Goal: Complete application form: Complete application form

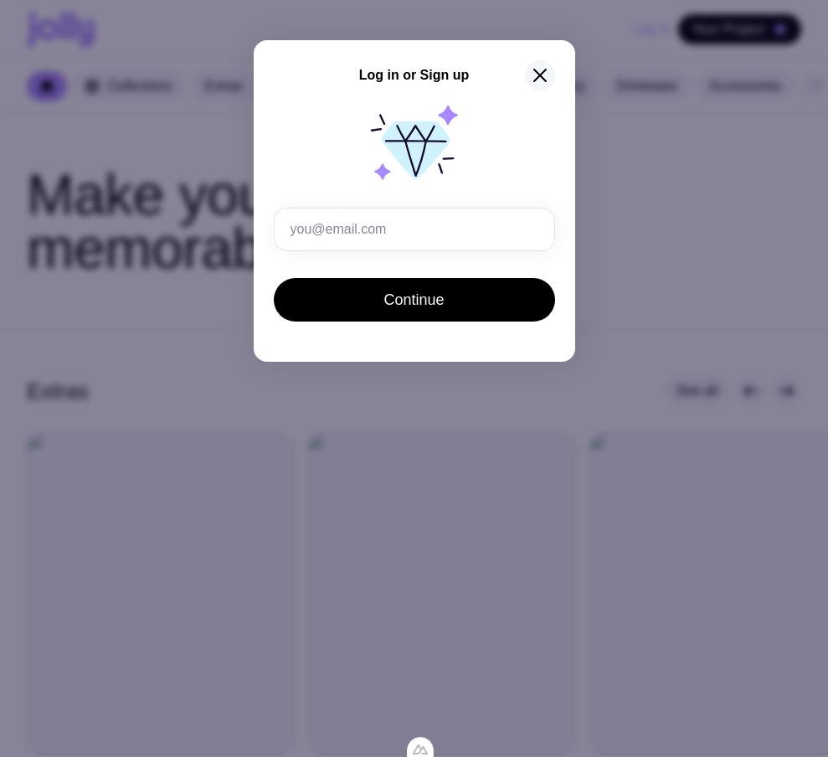
click at [533, 75] on icon "button" at bounding box center [540, 75] width 20 height 20
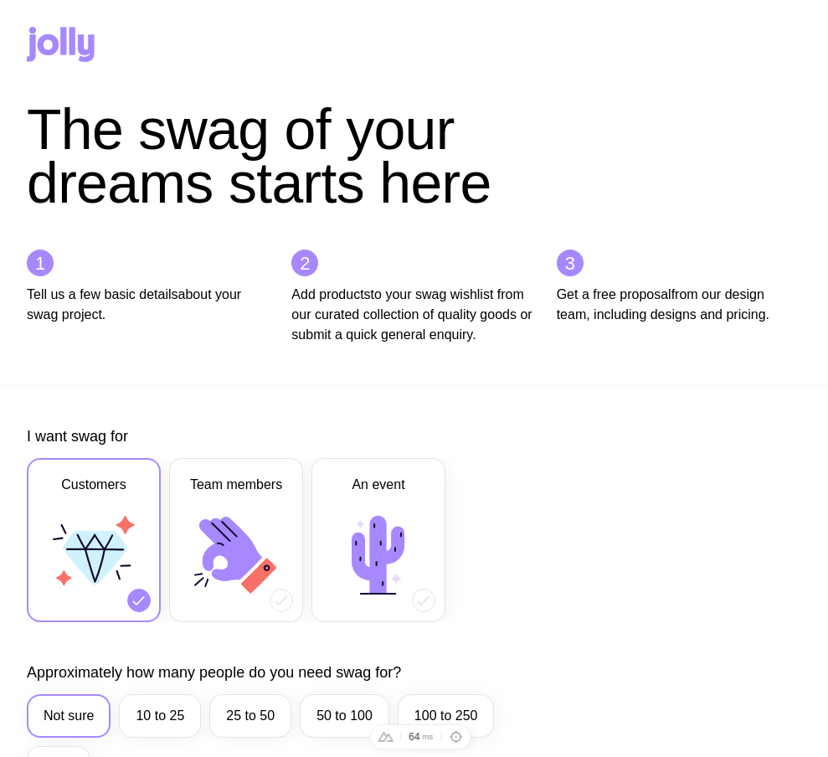
scroll to position [745, 0]
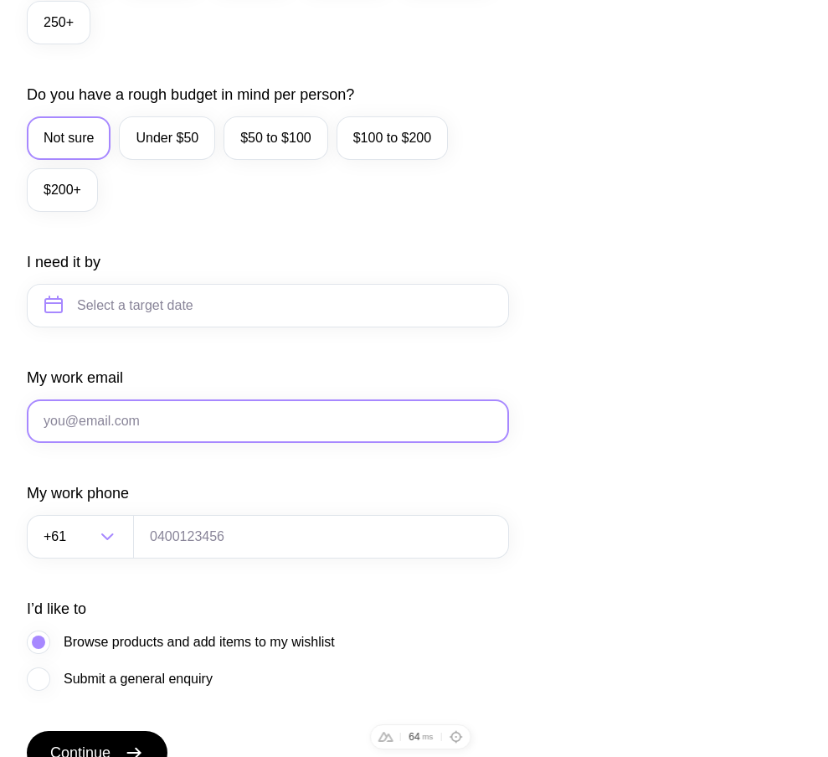
click at [211, 443] on input "My work email" at bounding box center [268, 421] width 482 height 44
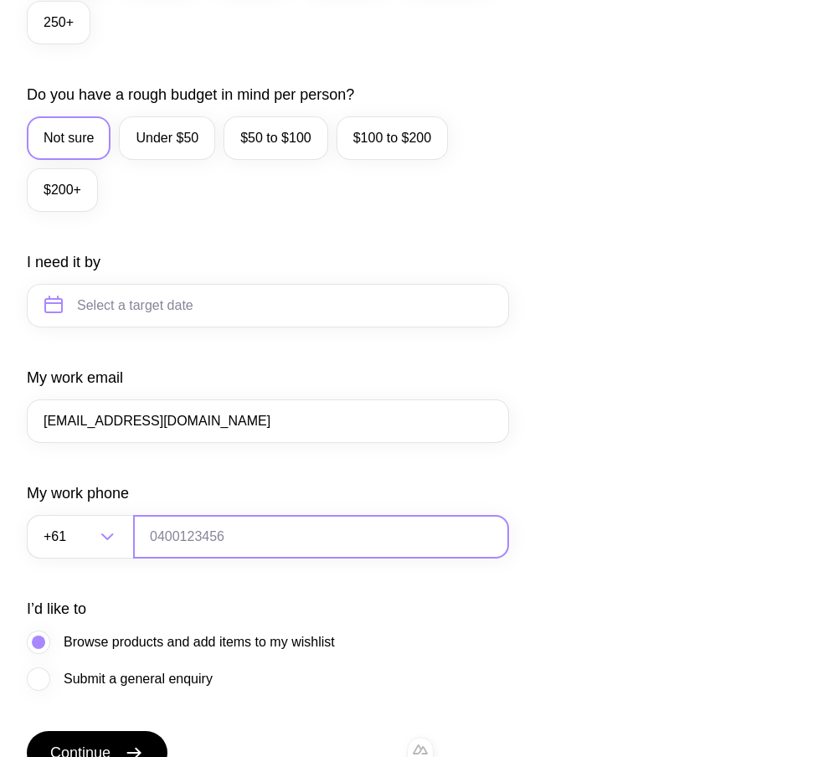
type input "[EMAIL_ADDRESS][DOMAIN_NAME]"
click at [185, 558] on input "tel" at bounding box center [321, 537] width 376 height 44
type input "0664130449"
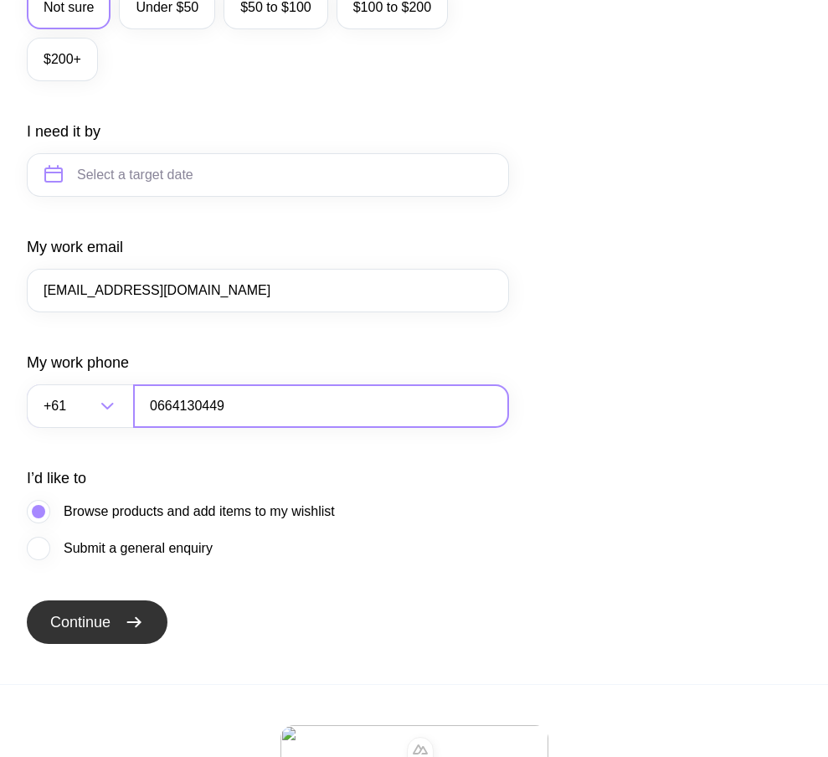
scroll to position [875, 0]
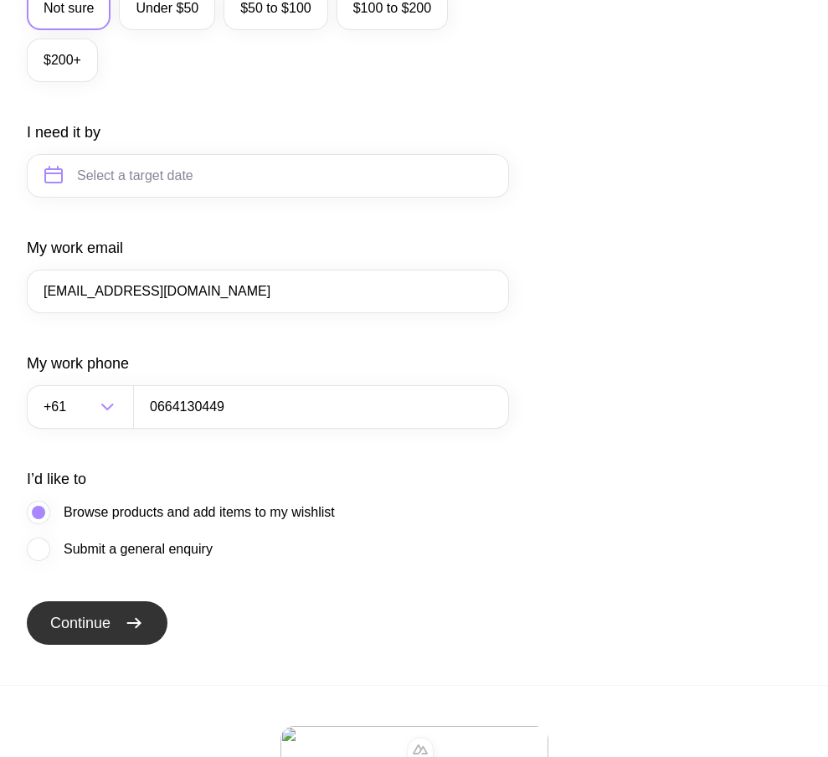
click at [110, 645] on button "Continue" at bounding box center [97, 623] width 141 height 44
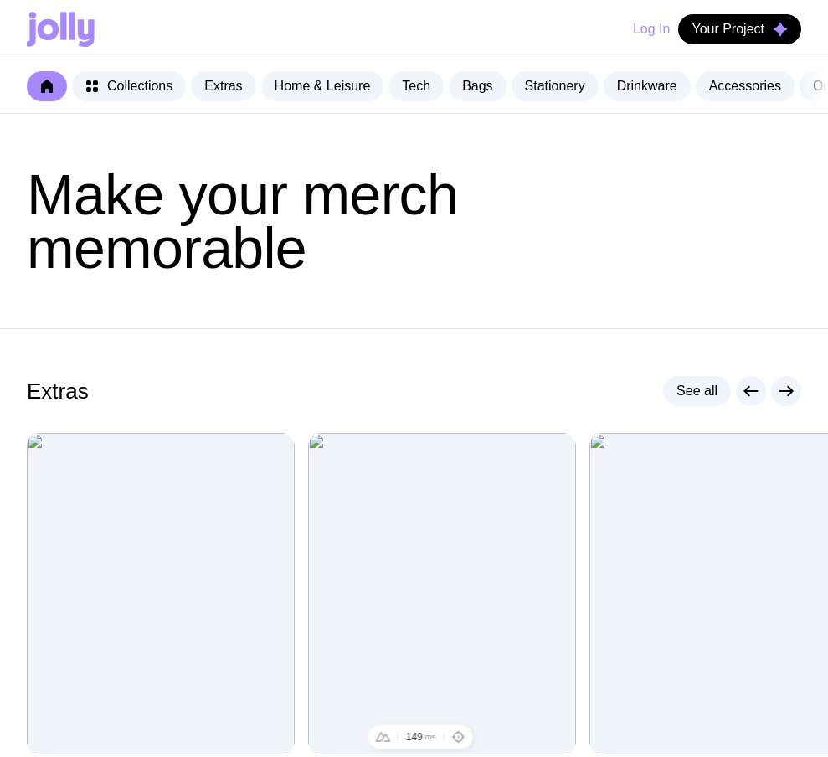
click at [636, 33] on button "Log In" at bounding box center [651, 29] width 37 height 30
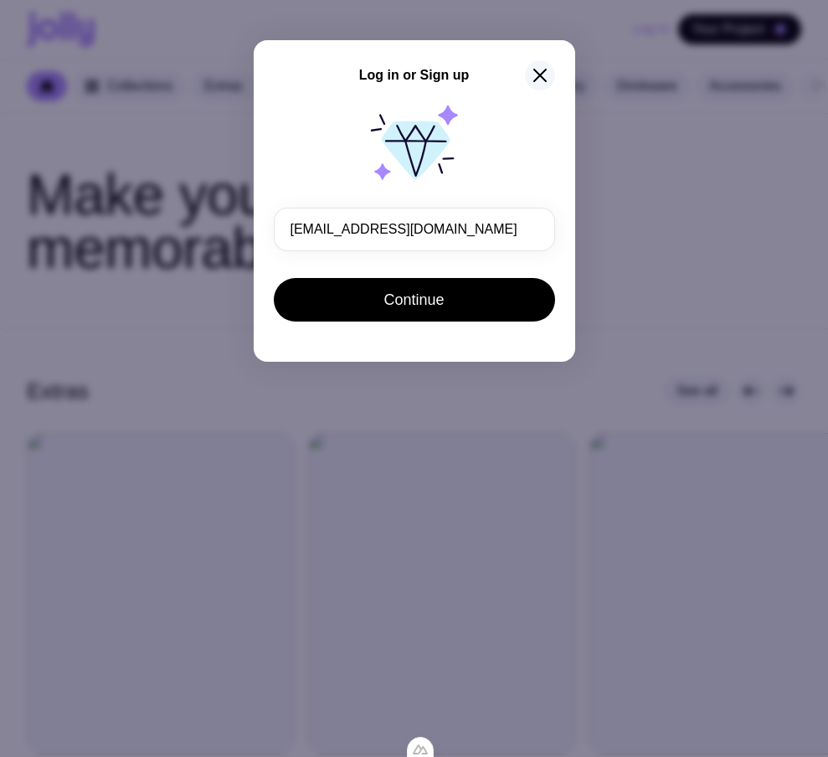
click at [549, 86] on div "Log in or Sign up" at bounding box center [414, 75] width 281 height 30
click at [545, 82] on icon "button" at bounding box center [540, 75] width 20 height 20
